Goal: Book appointment/travel/reservation

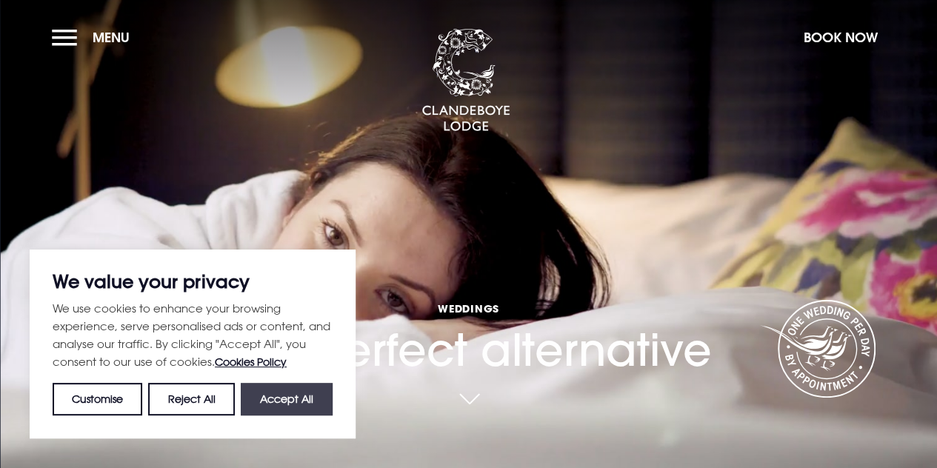
click at [255, 400] on button "Accept All" at bounding box center [287, 399] width 92 height 33
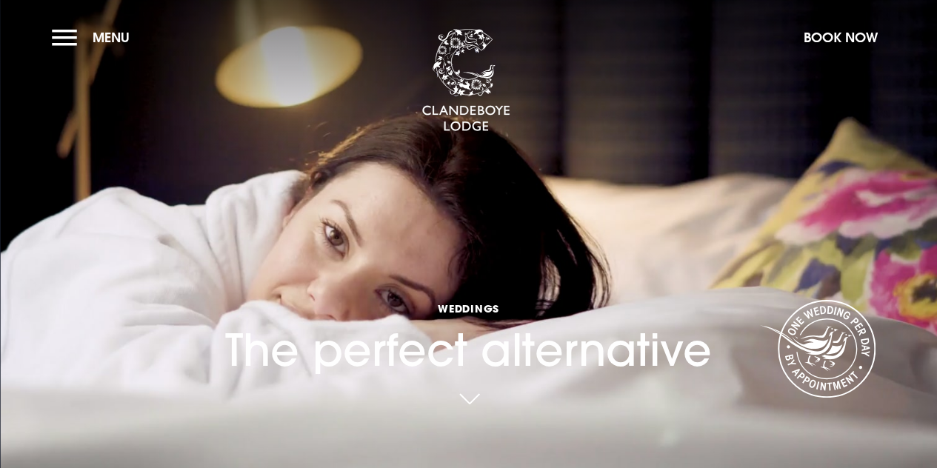
checkbox input "true"
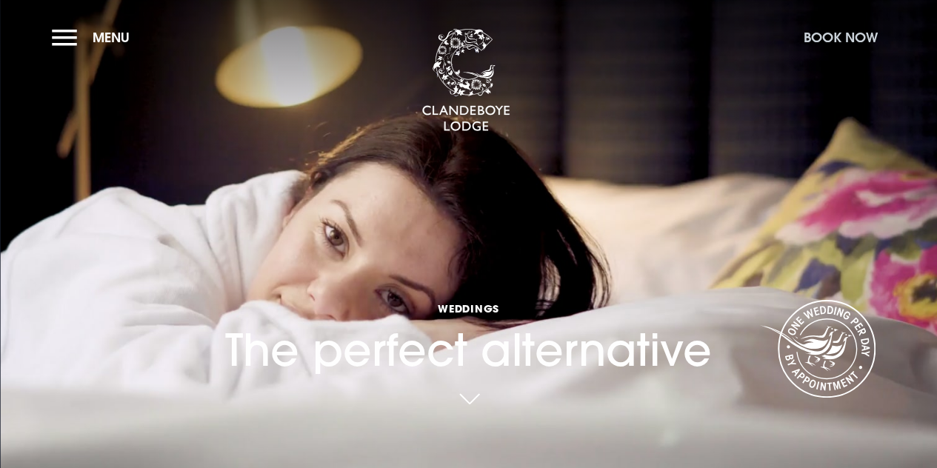
click at [809, 41] on button "Book Now" at bounding box center [841, 37] width 89 height 32
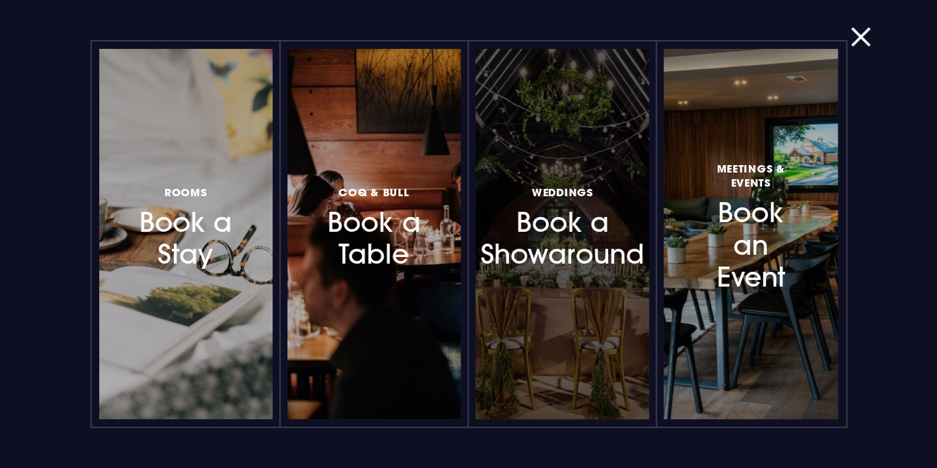
click at [545, 211] on h3 "Weddings Book a Showaround" at bounding box center [562, 226] width 108 height 88
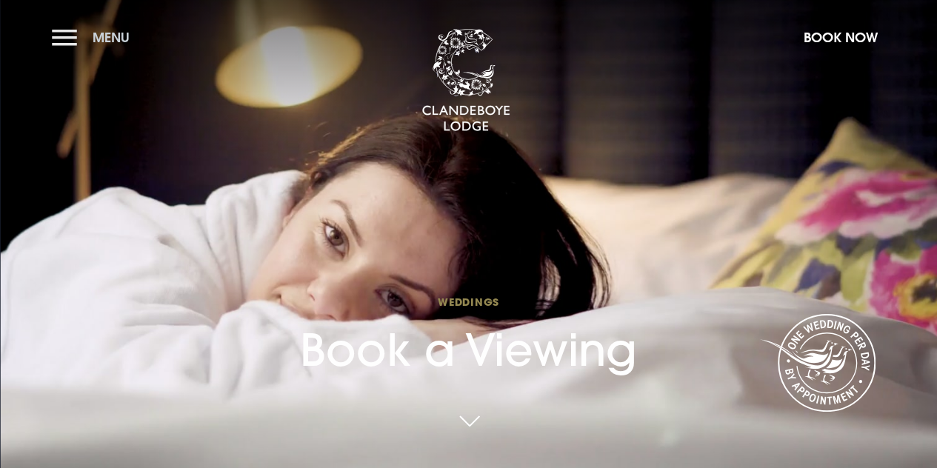
click at [84, 39] on button "Menu" at bounding box center [94, 37] width 85 height 32
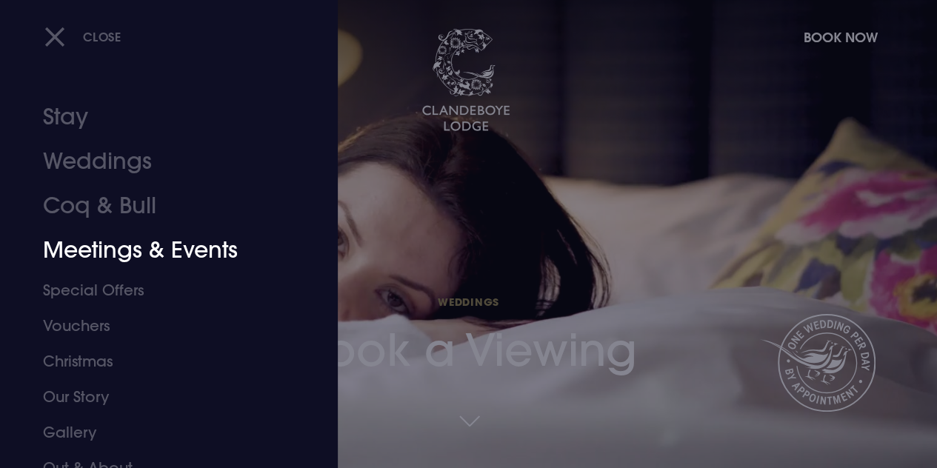
click at [116, 255] on link "Meetings & Events" at bounding box center [159, 250] width 232 height 44
